Goal: Transaction & Acquisition: Purchase product/service

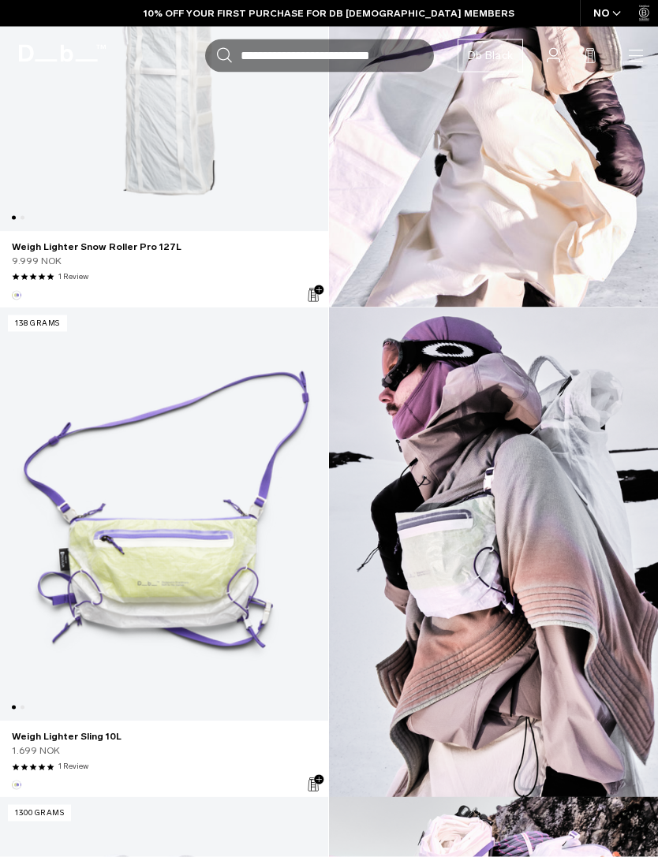
scroll to position [998, 0]
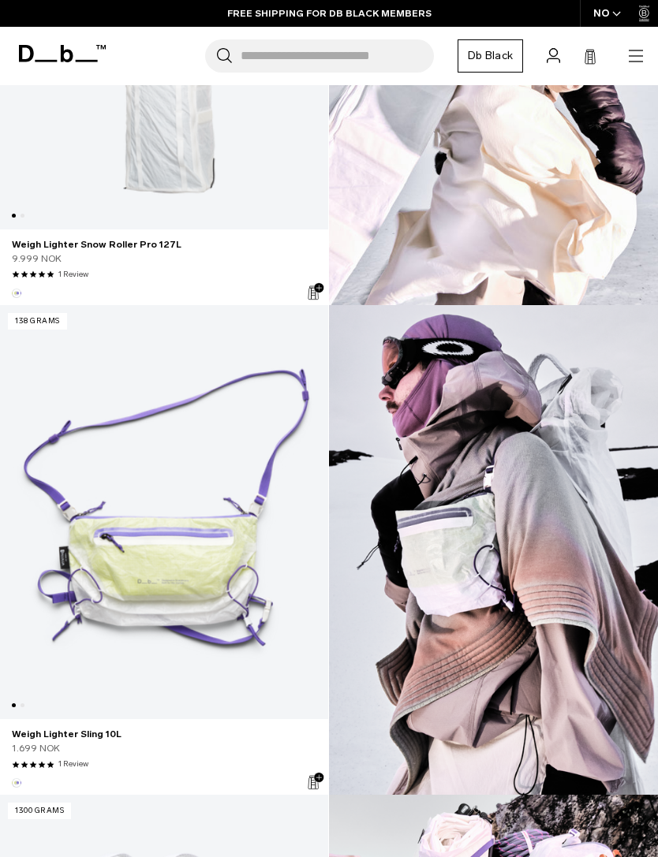
click at [102, 580] on link "Weigh Lighter Sling 10L" at bounding box center [164, 512] width 328 height 415
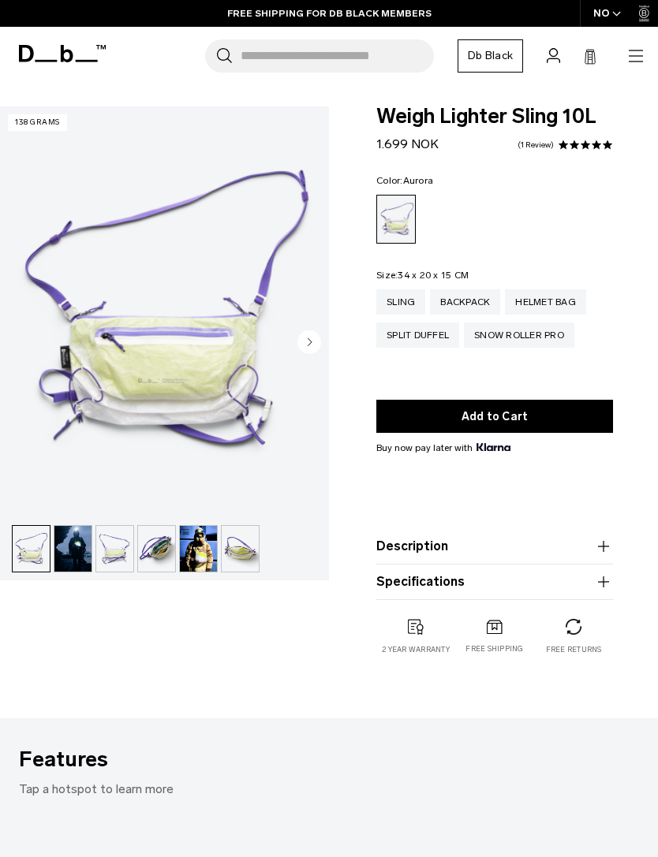
click at [511, 410] on button "Add to Cart" at bounding box center [494, 416] width 237 height 33
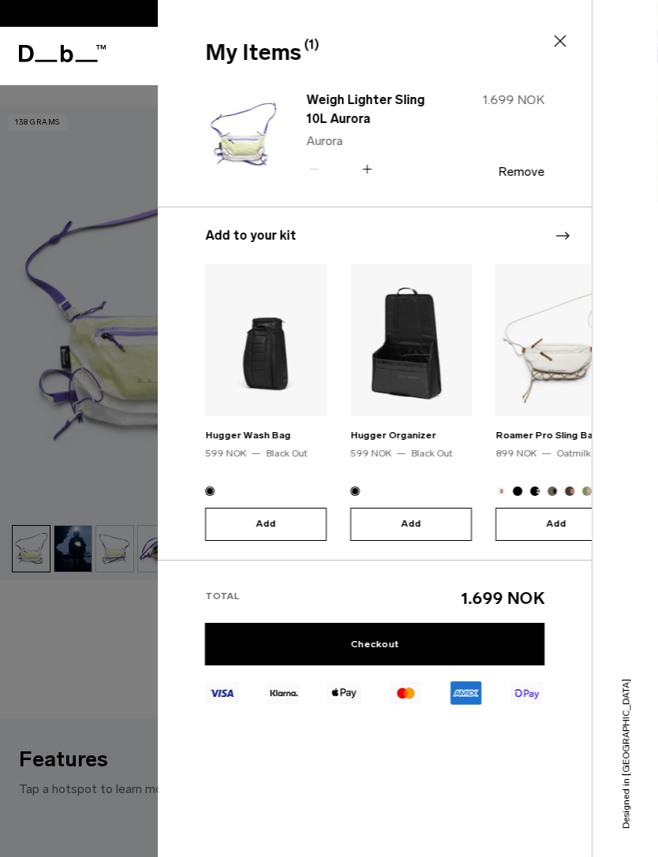
click at [461, 640] on link "Checkout" at bounding box center [374, 644] width 339 height 43
